Goal: Information Seeking & Learning: Find specific fact

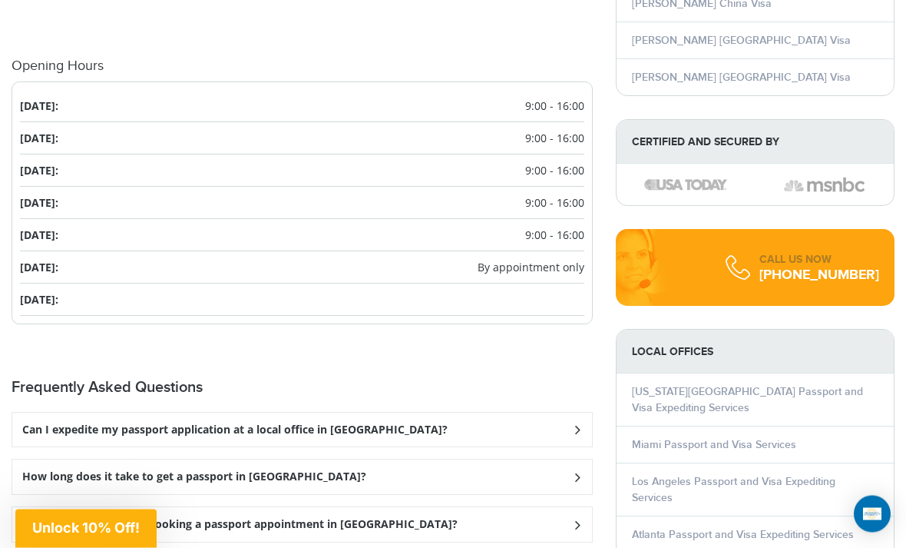
scroll to position [1740, 0]
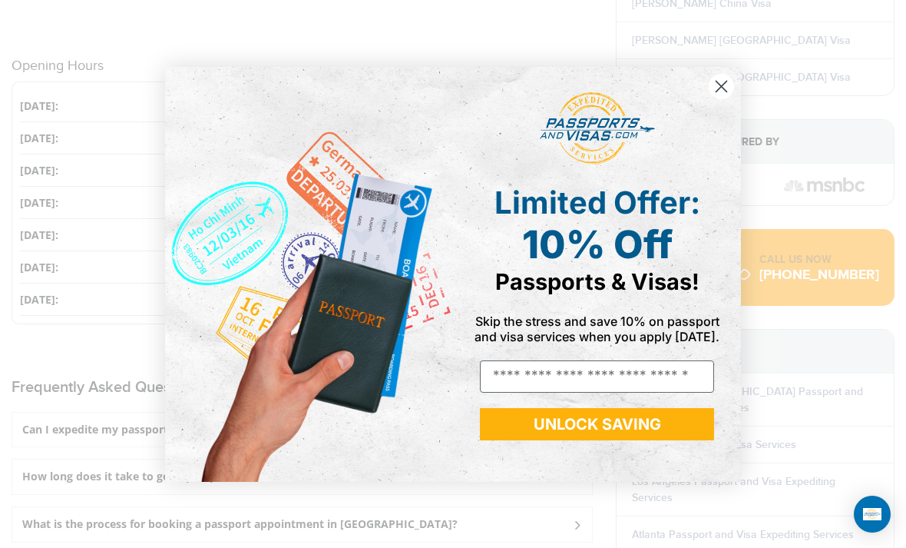
click at [716, 98] on circle "Close dialog" at bounding box center [721, 85] width 25 height 25
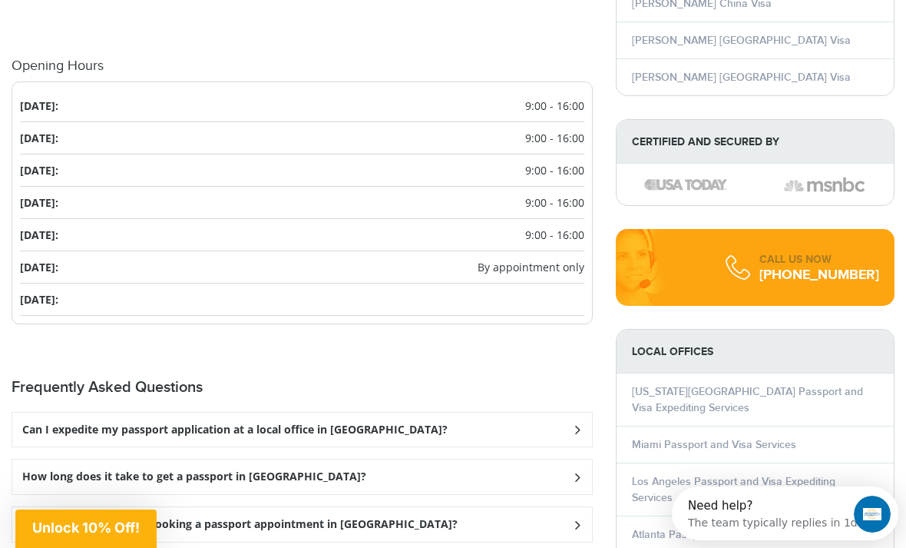
scroll to position [0, 0]
click at [158, 423] on h3 "Can I expedite my passport application at a local office in [GEOGRAPHIC_DATA]?" at bounding box center [234, 429] width 425 height 13
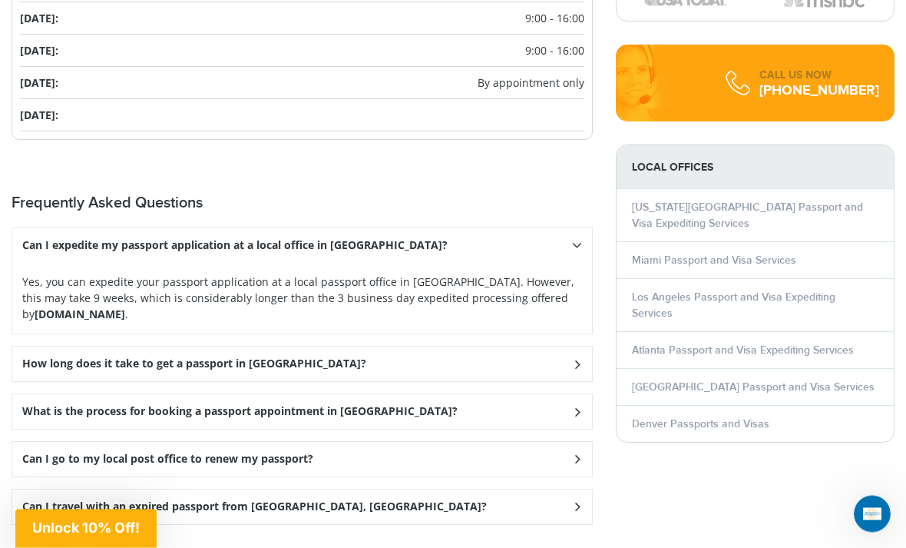
scroll to position [1925, 0]
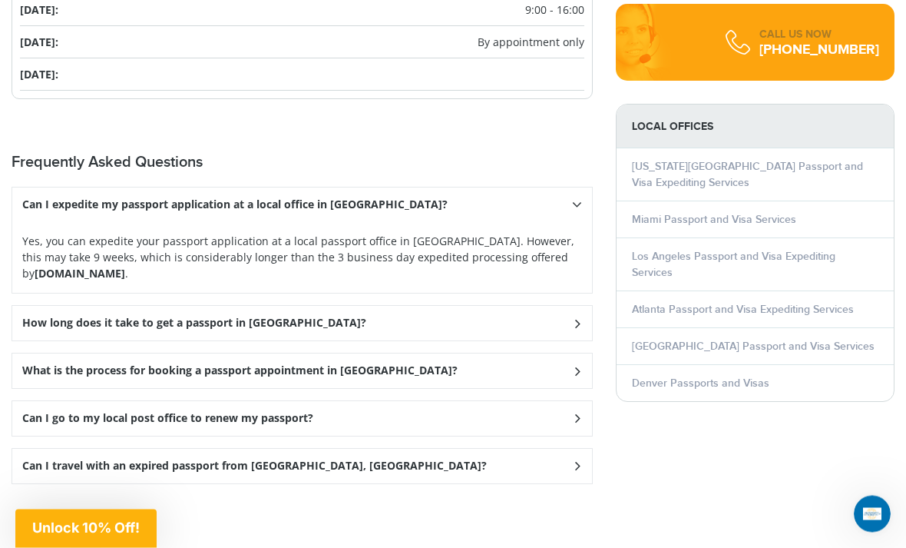
click at [156, 212] on h3 "How long does it take to get a passport in [GEOGRAPHIC_DATA]?" at bounding box center [234, 205] width 425 height 13
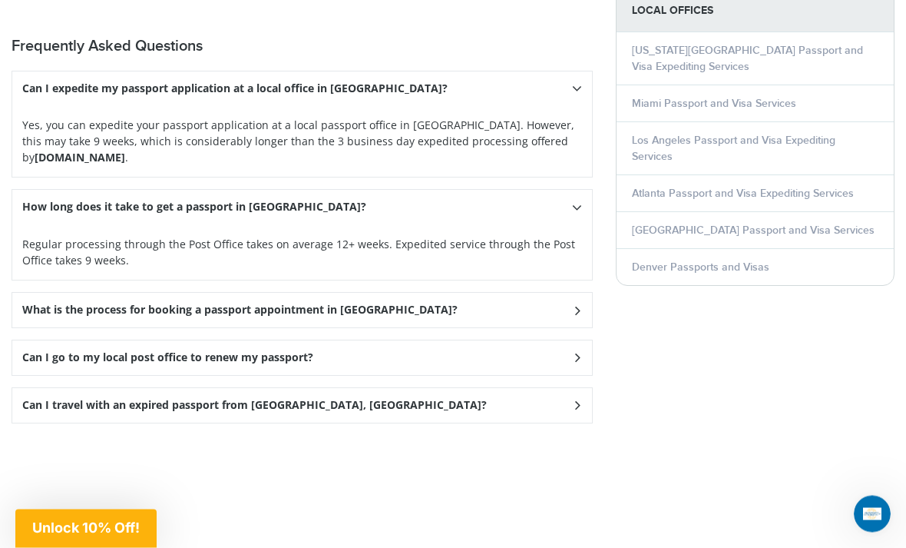
scroll to position [2088, 0]
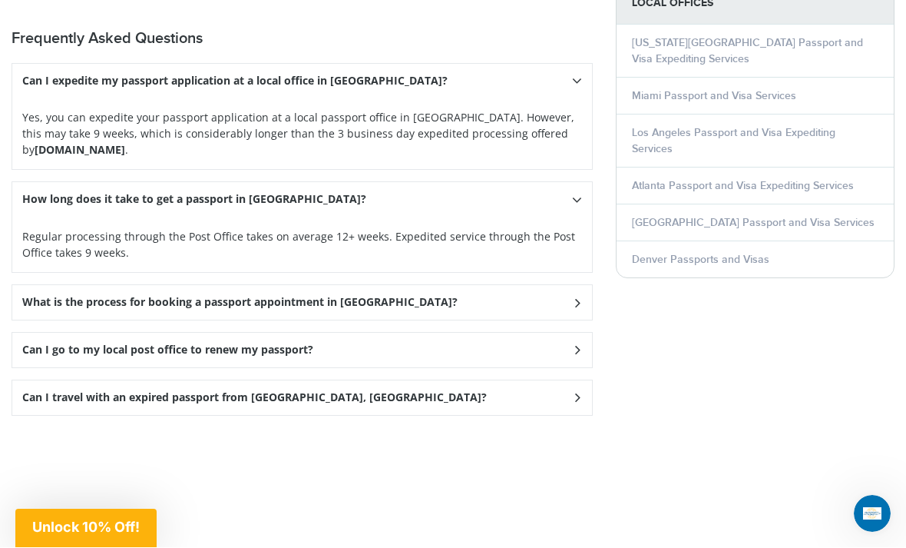
click at [175, 88] on h3 "What is the process for booking a passport appointment in [GEOGRAPHIC_DATA]?" at bounding box center [234, 81] width 425 height 13
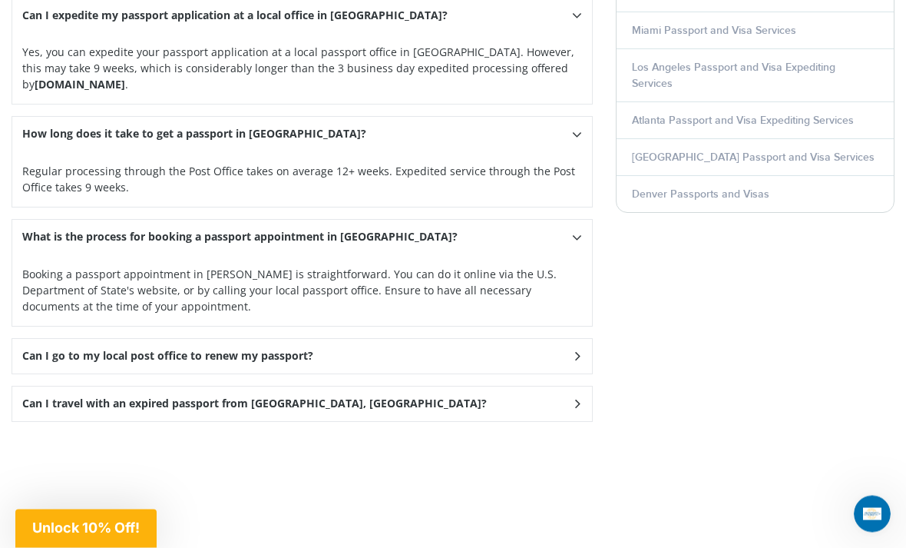
scroll to position [2156, 0]
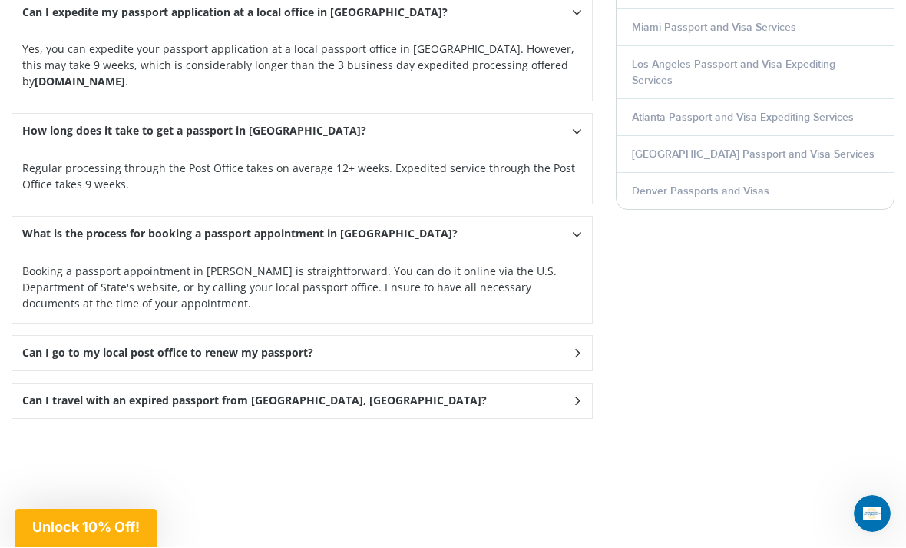
click at [185, 31] on div "Can I go to my local post office to renew my passport?" at bounding box center [302, 13] width 580 height 35
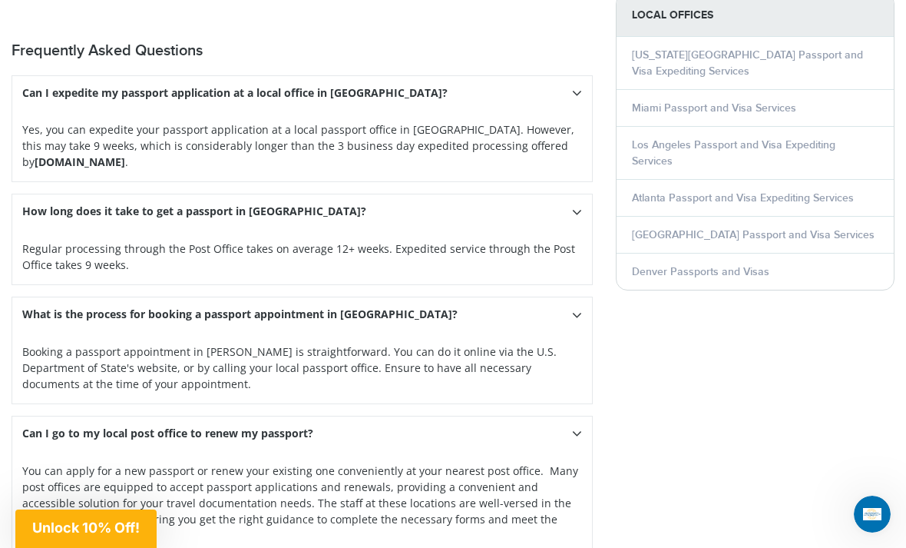
scroll to position [2076, 0]
click at [93, 518] on span "Unlock 10% Off!" at bounding box center [85, 528] width 141 height 38
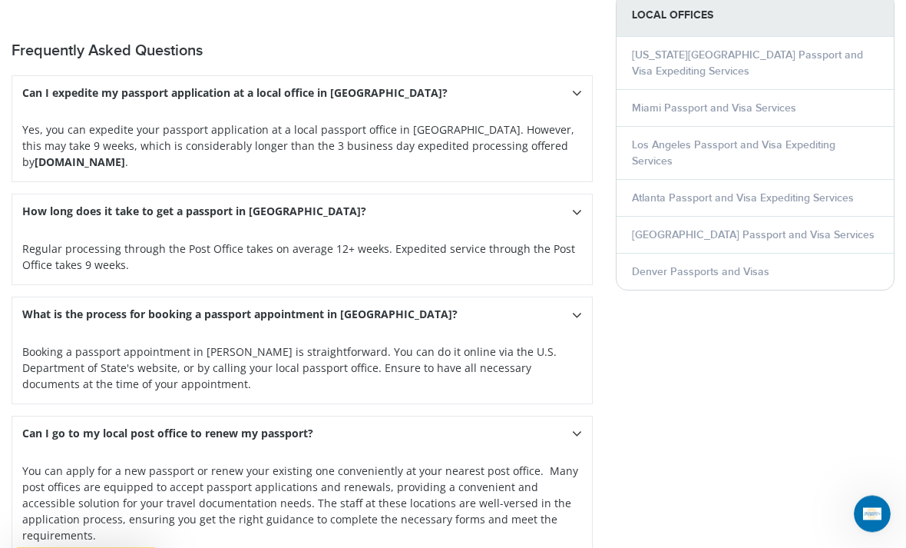
scroll to position [2076, 0]
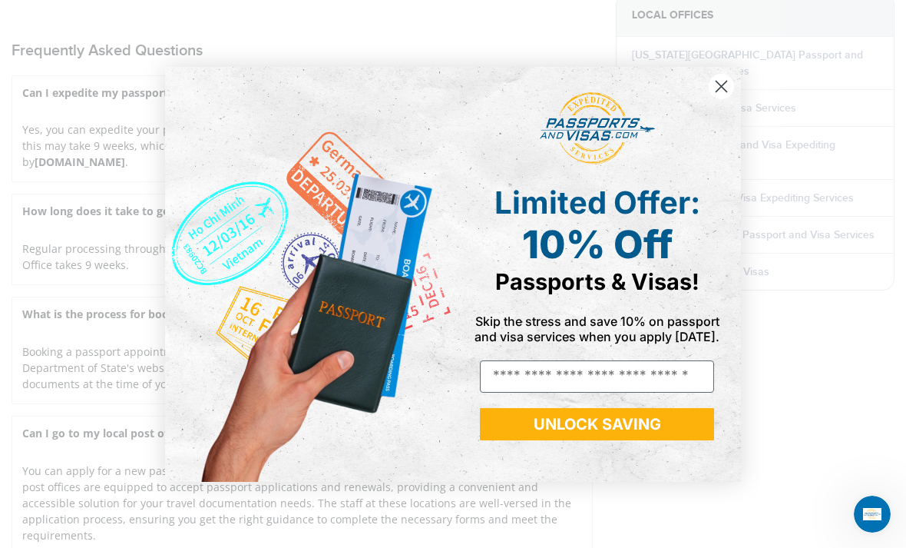
click at [721, 78] on circle "Close dialog" at bounding box center [721, 85] width 25 height 25
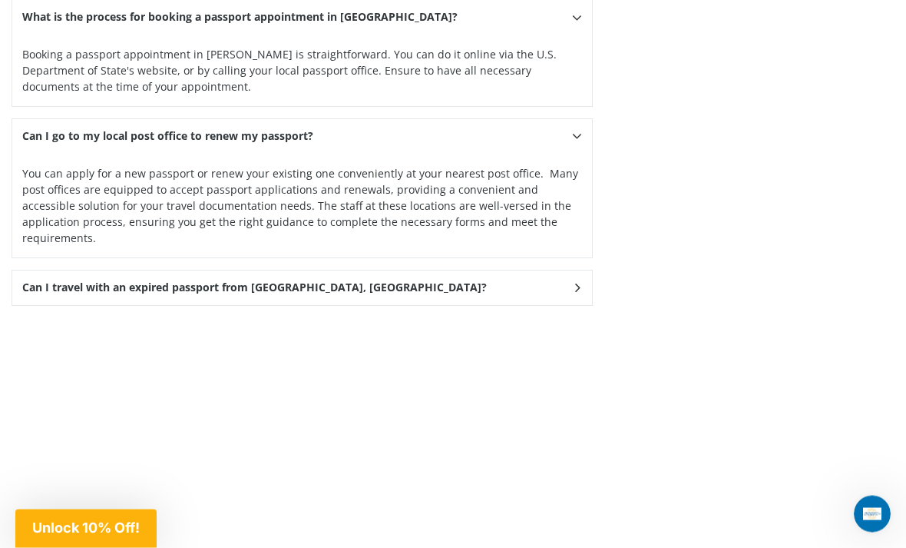
scroll to position [2374, 0]
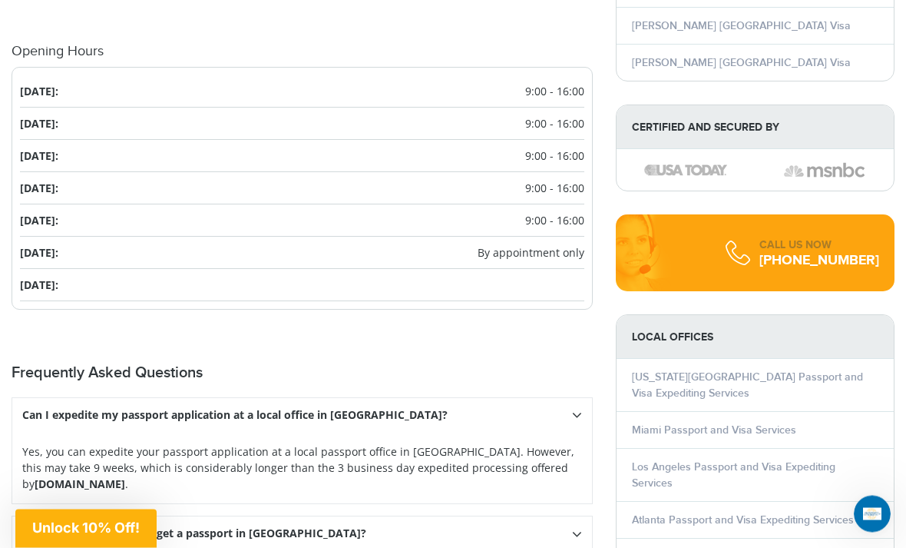
scroll to position [1755, 0]
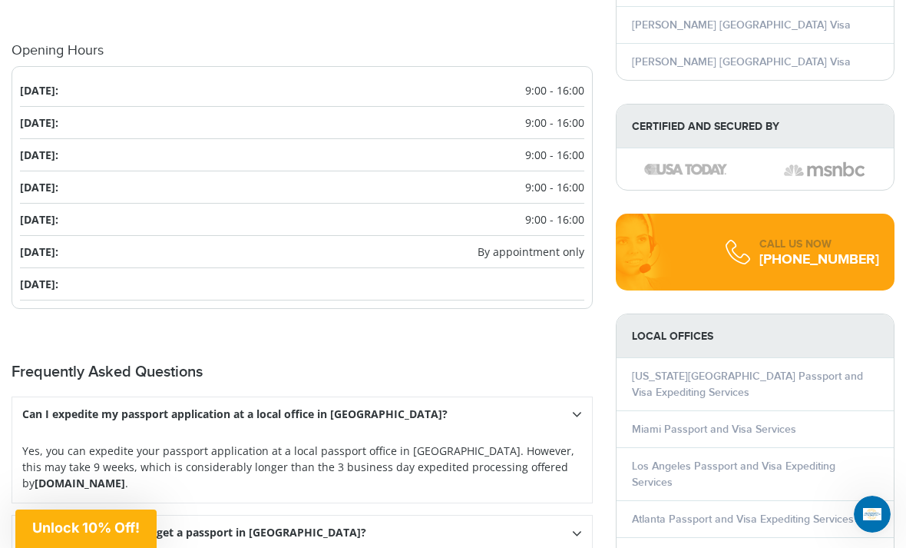
click at [476, 299] on div "SHEFFIELD STATION POST OFFICE 9738393811 | [STREET_ADDRESS] The SHEFFIELD STATI…" at bounding box center [302, 5] width 581 height 2423
click at [465, 299] on div "SHEFFIELD STATION POST OFFICE 9738393811 | [STREET_ADDRESS] The SHEFFIELD STATI…" at bounding box center [302, 5] width 581 height 2423
click at [124, 475] on strong "[DOMAIN_NAME]" at bounding box center [80, 482] width 91 height 15
click at [131, 535] on span "Unlock 10% Off!" at bounding box center [86, 527] width 108 height 16
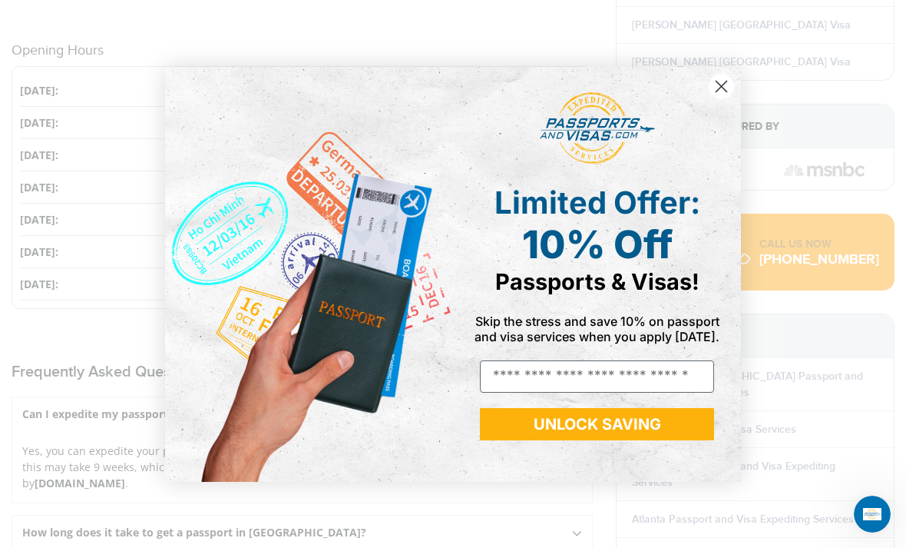
click at [548, 392] on input "Email" at bounding box center [597, 376] width 234 height 32
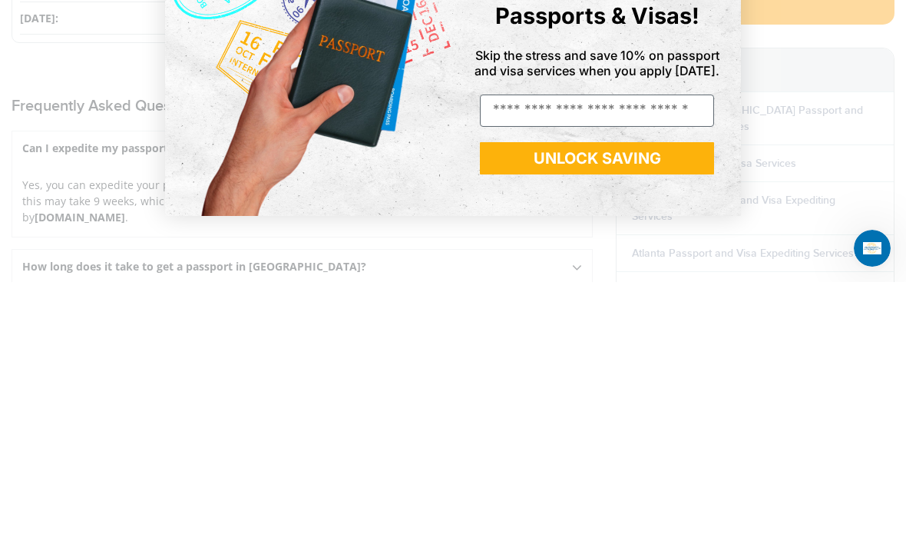
type input "**********"
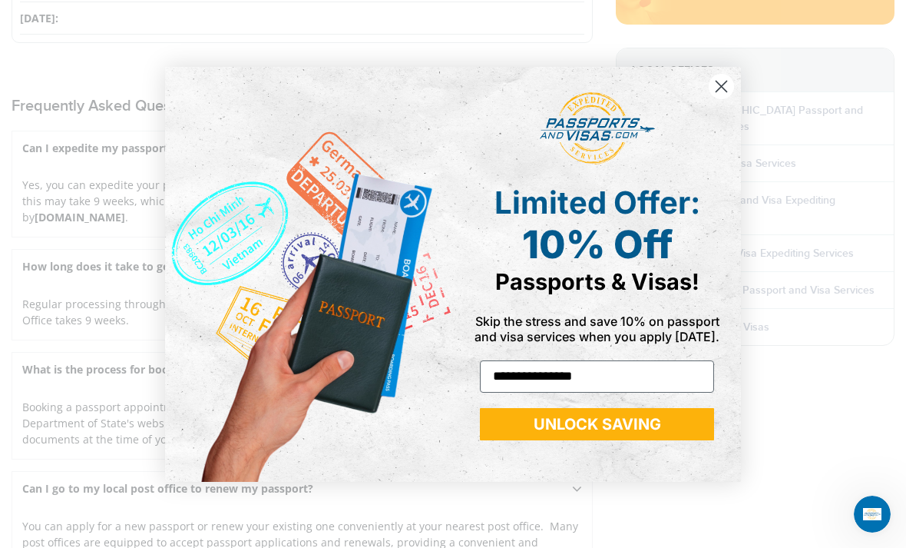
click at [556, 440] on button "UNLOCK SAVING" at bounding box center [597, 424] width 234 height 32
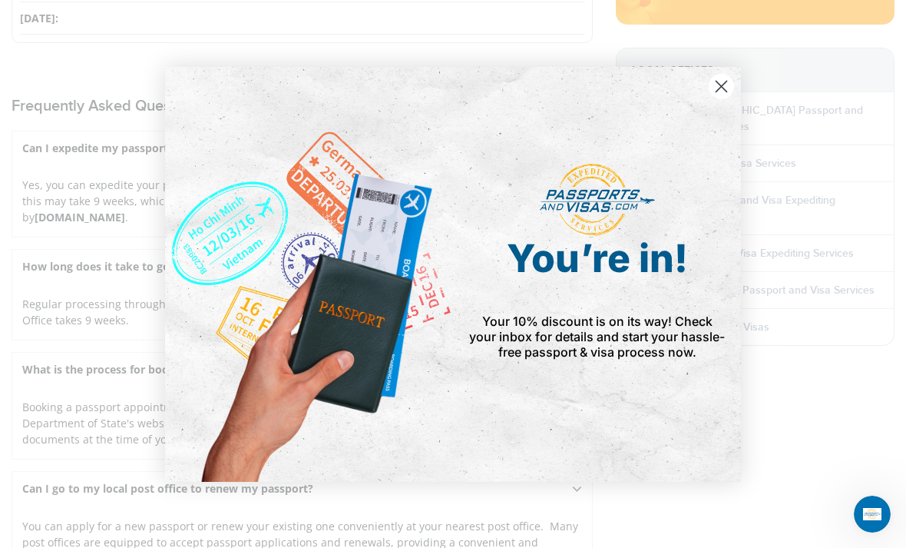
click at [720, 98] on circle "Close dialog" at bounding box center [721, 85] width 25 height 25
